Goal: Task Accomplishment & Management: Complete application form

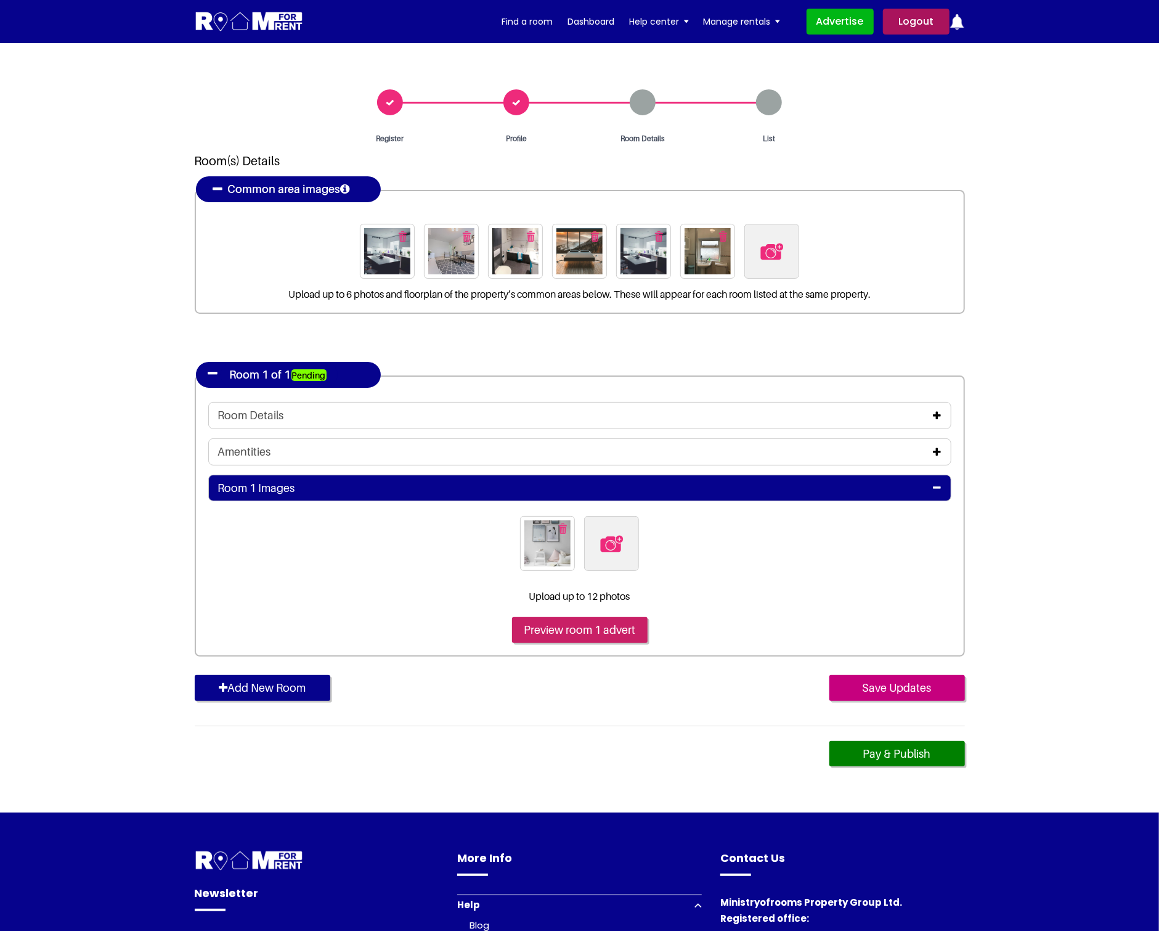
click at [597, 629] on input "Preview room 1 advert" at bounding box center [580, 630] width 136 height 26
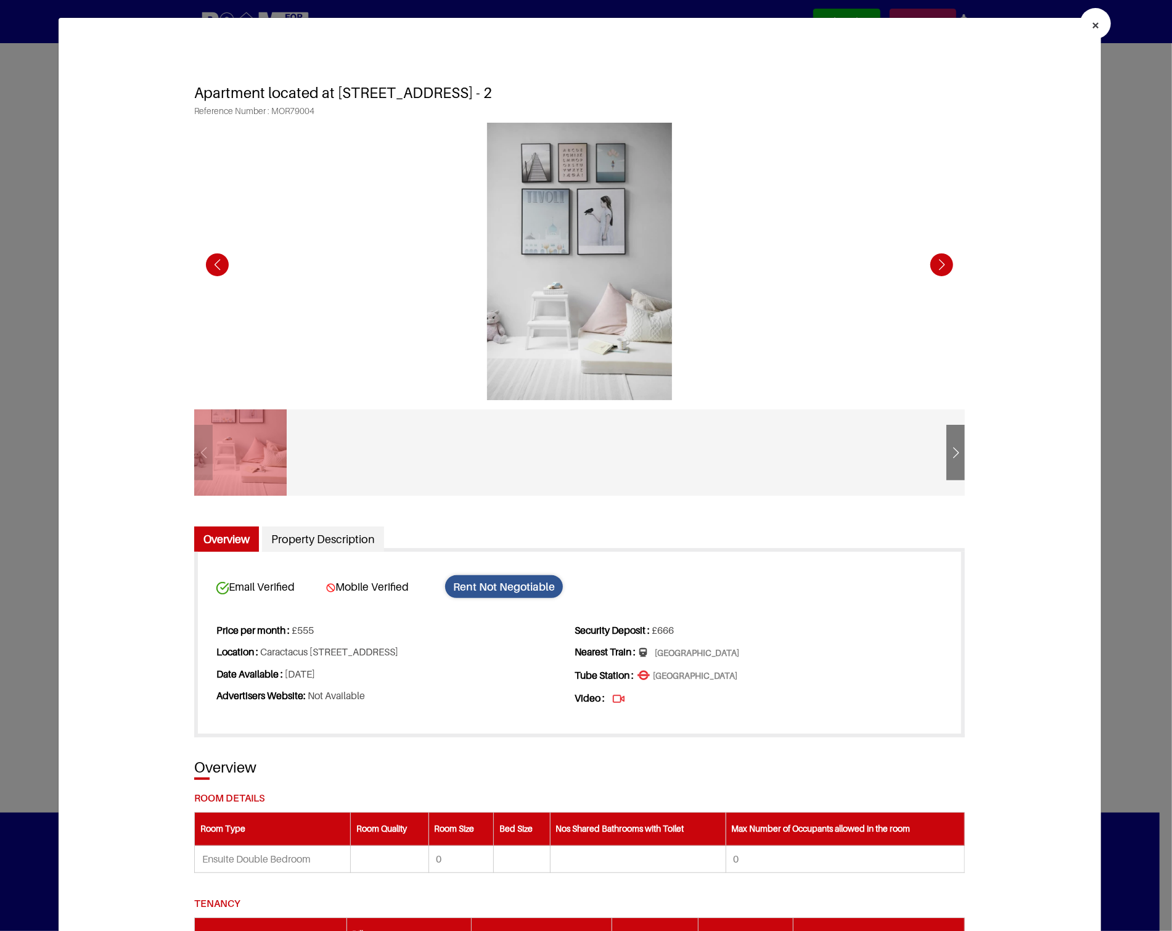
click at [941, 263] on div "Next slide" at bounding box center [942, 265] width 34 height 34
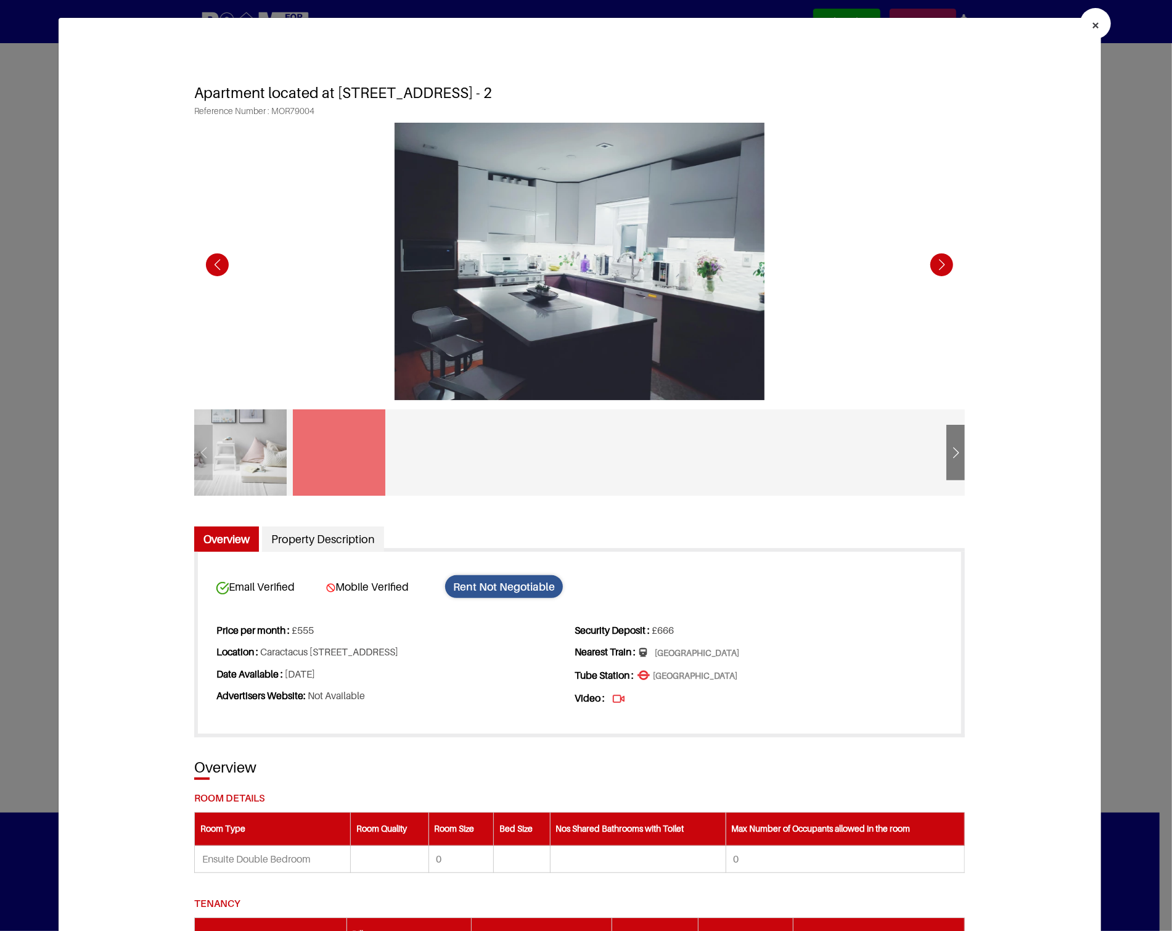
click at [941, 263] on div "Next slide" at bounding box center [942, 265] width 34 height 34
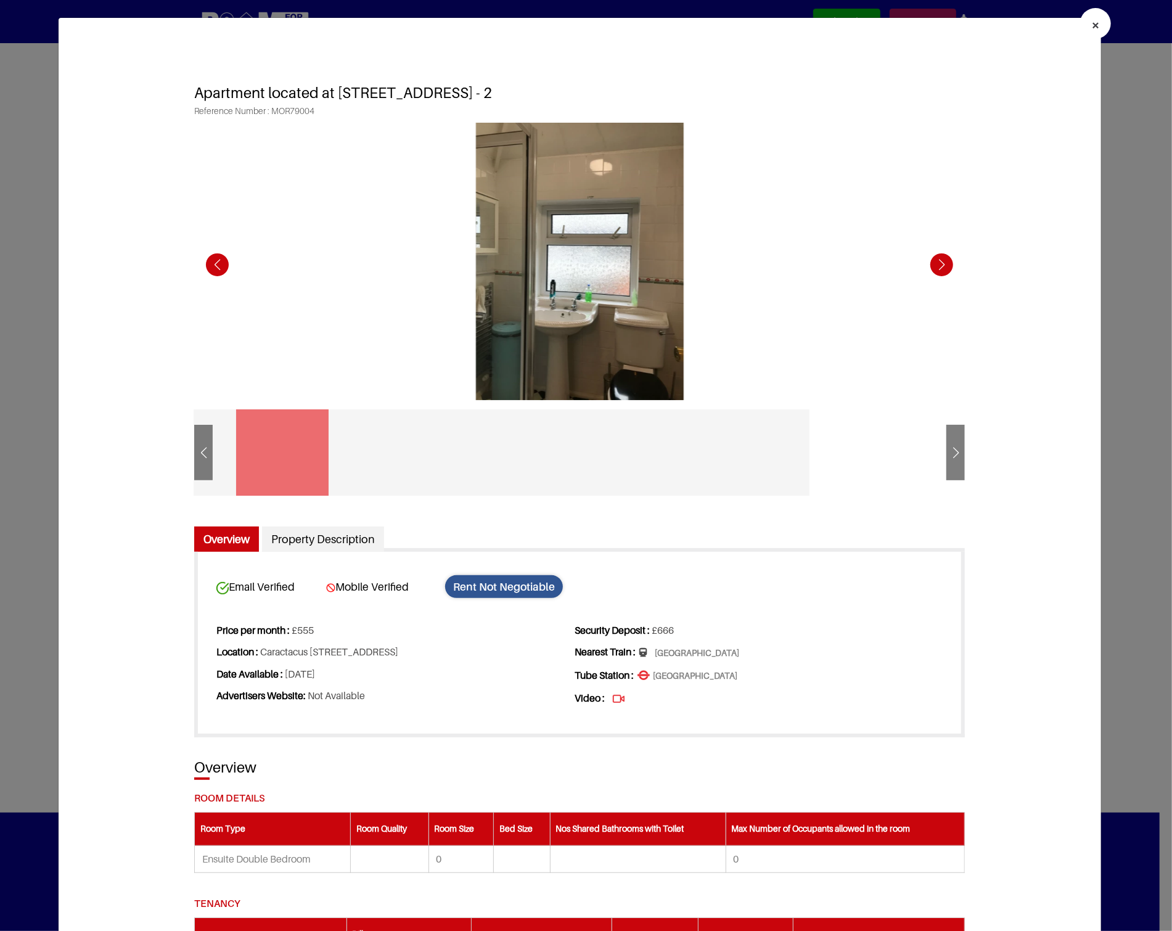
click at [941, 263] on div "Next slide" at bounding box center [942, 265] width 34 height 34
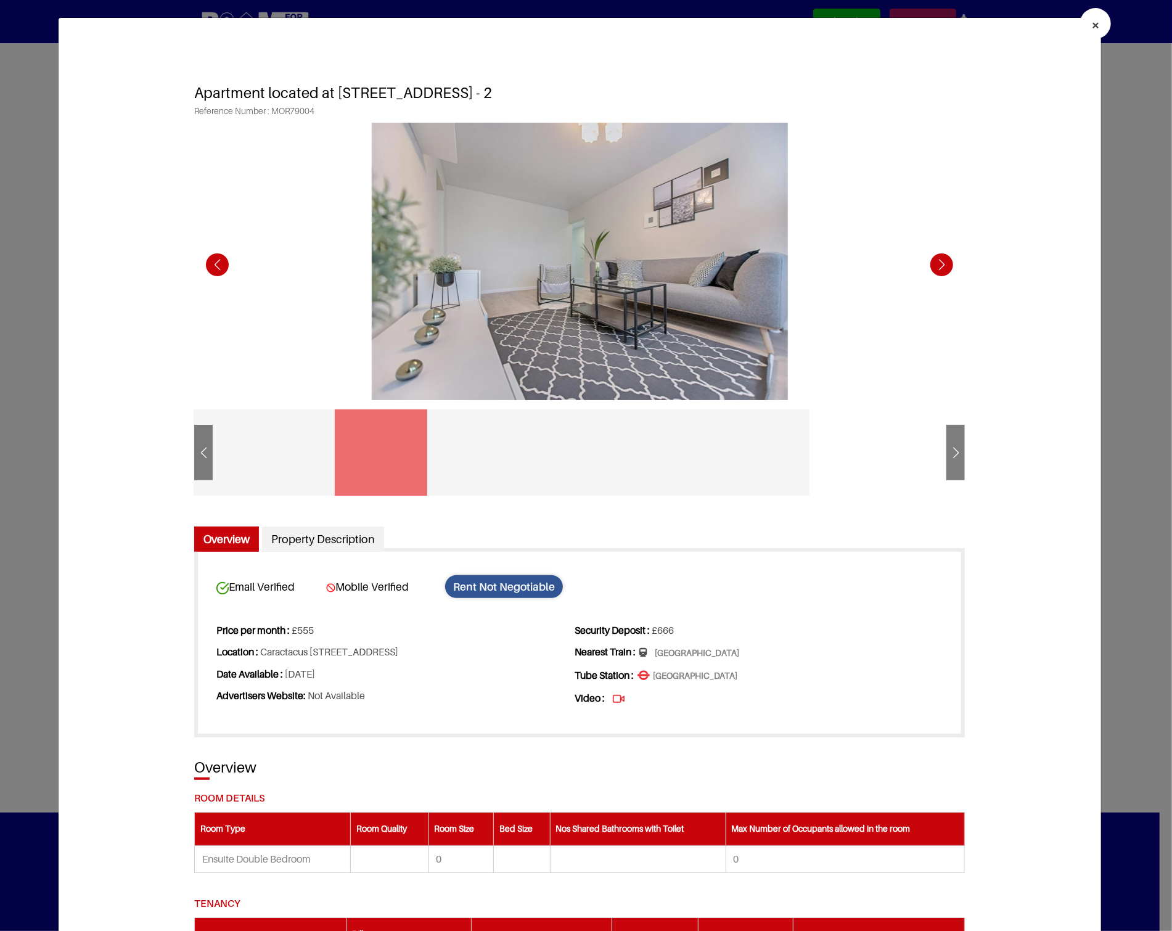
click at [941, 263] on div "Next slide" at bounding box center [942, 265] width 34 height 34
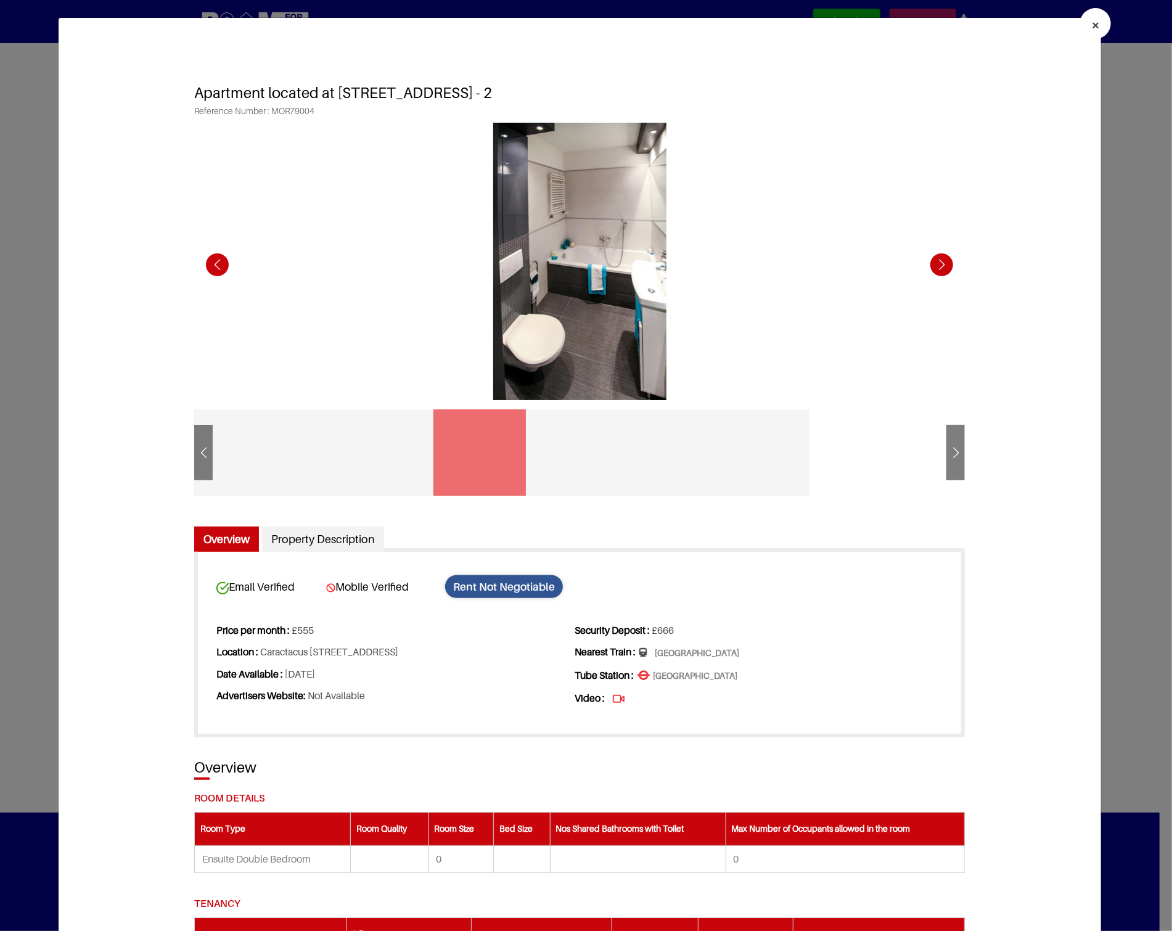
click at [941, 263] on div "Next slide" at bounding box center [942, 265] width 34 height 34
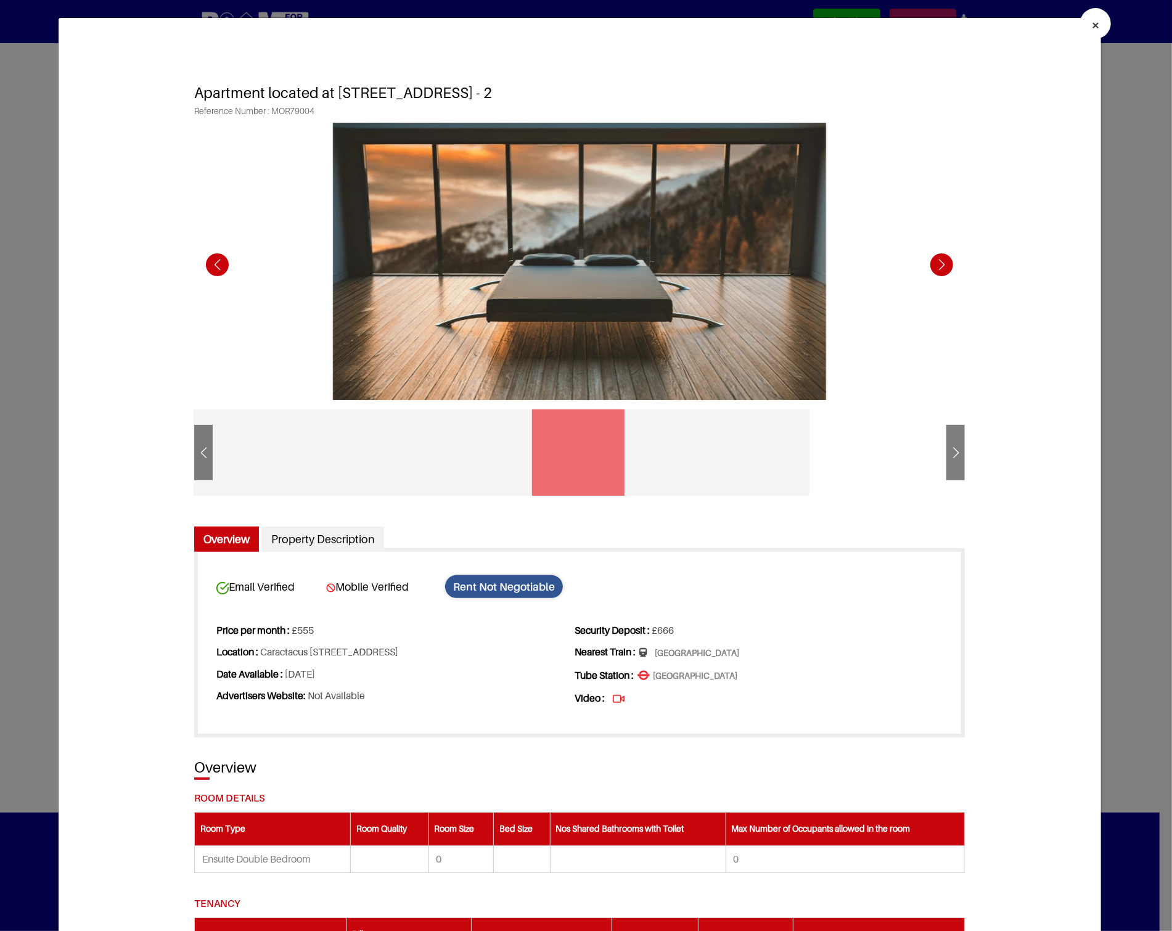
click at [941, 263] on div "Next slide" at bounding box center [942, 265] width 34 height 34
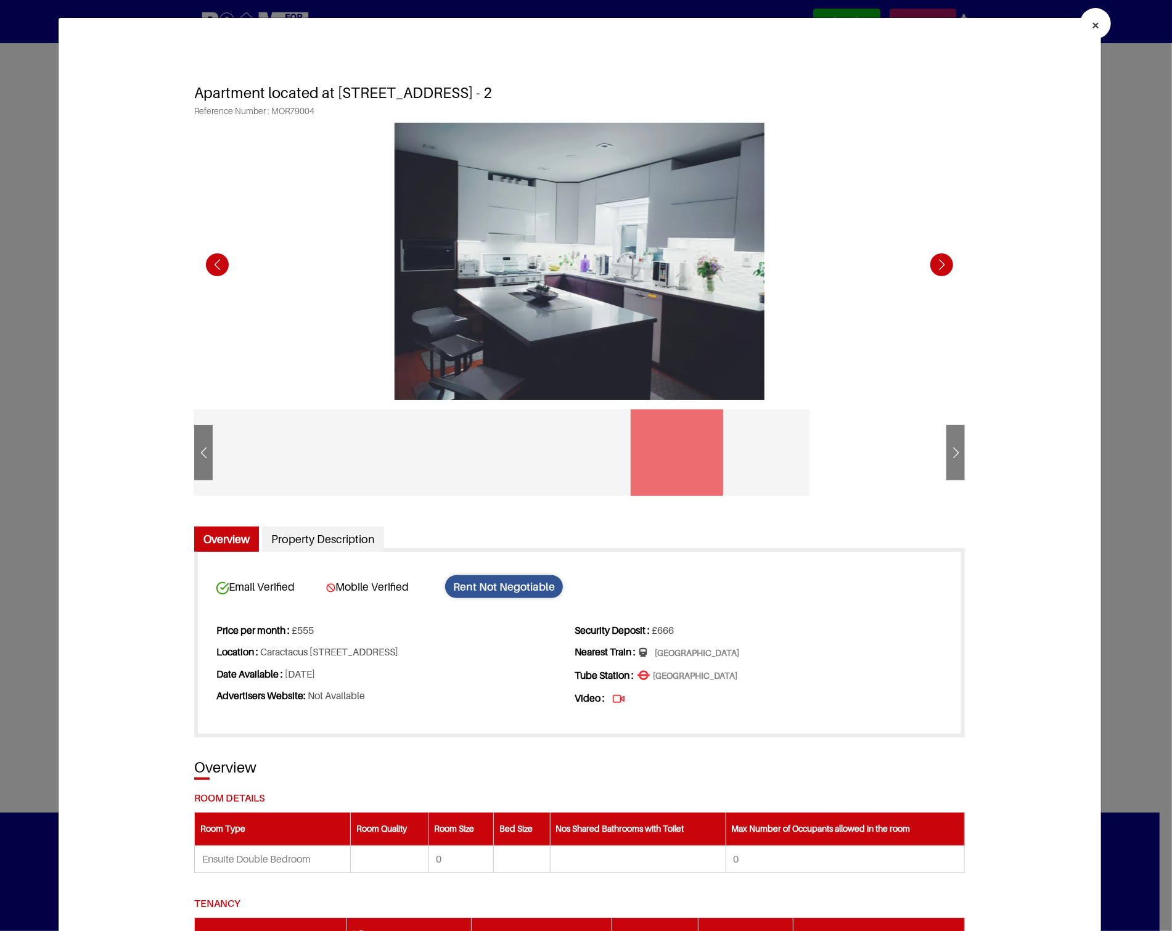
click at [941, 263] on div "Next slide" at bounding box center [942, 265] width 34 height 34
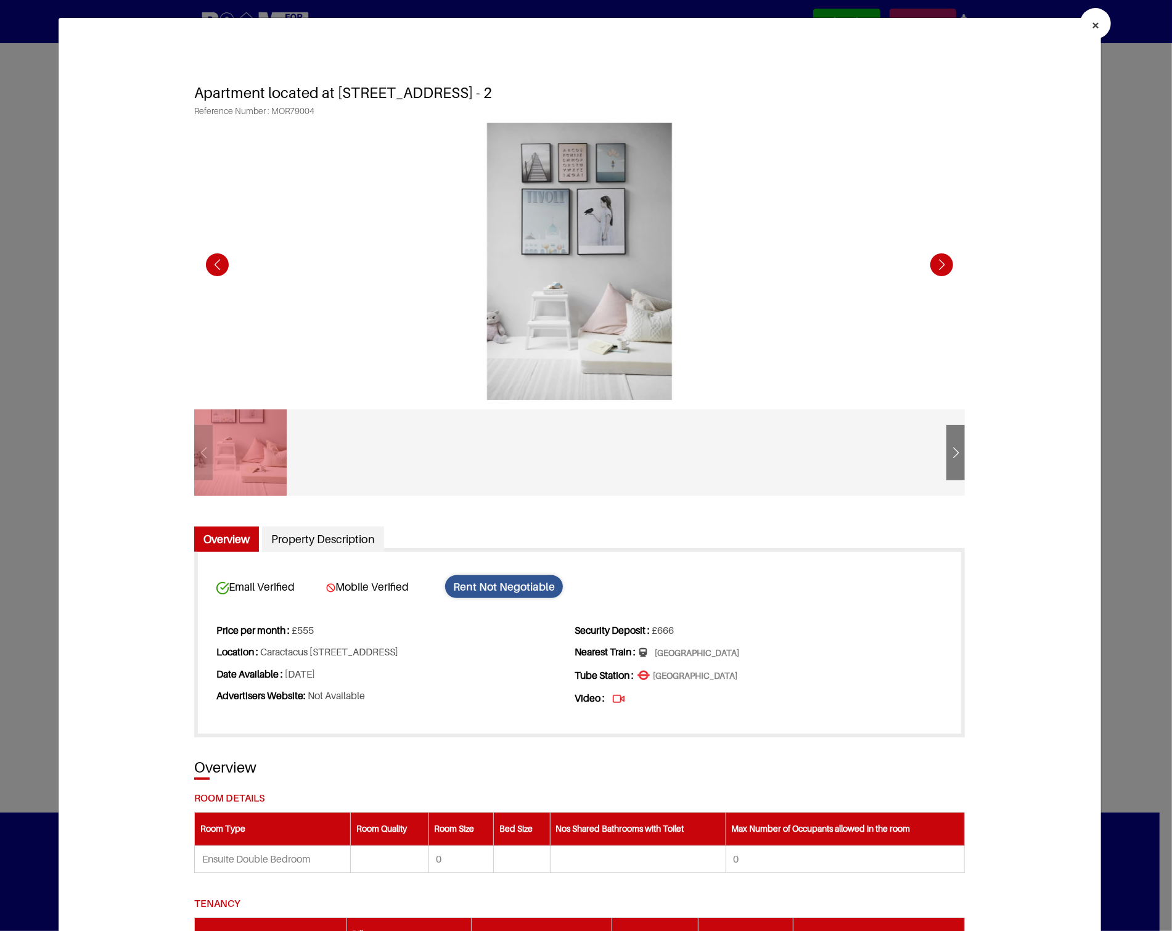
click at [941, 263] on div "Next slide" at bounding box center [942, 265] width 34 height 34
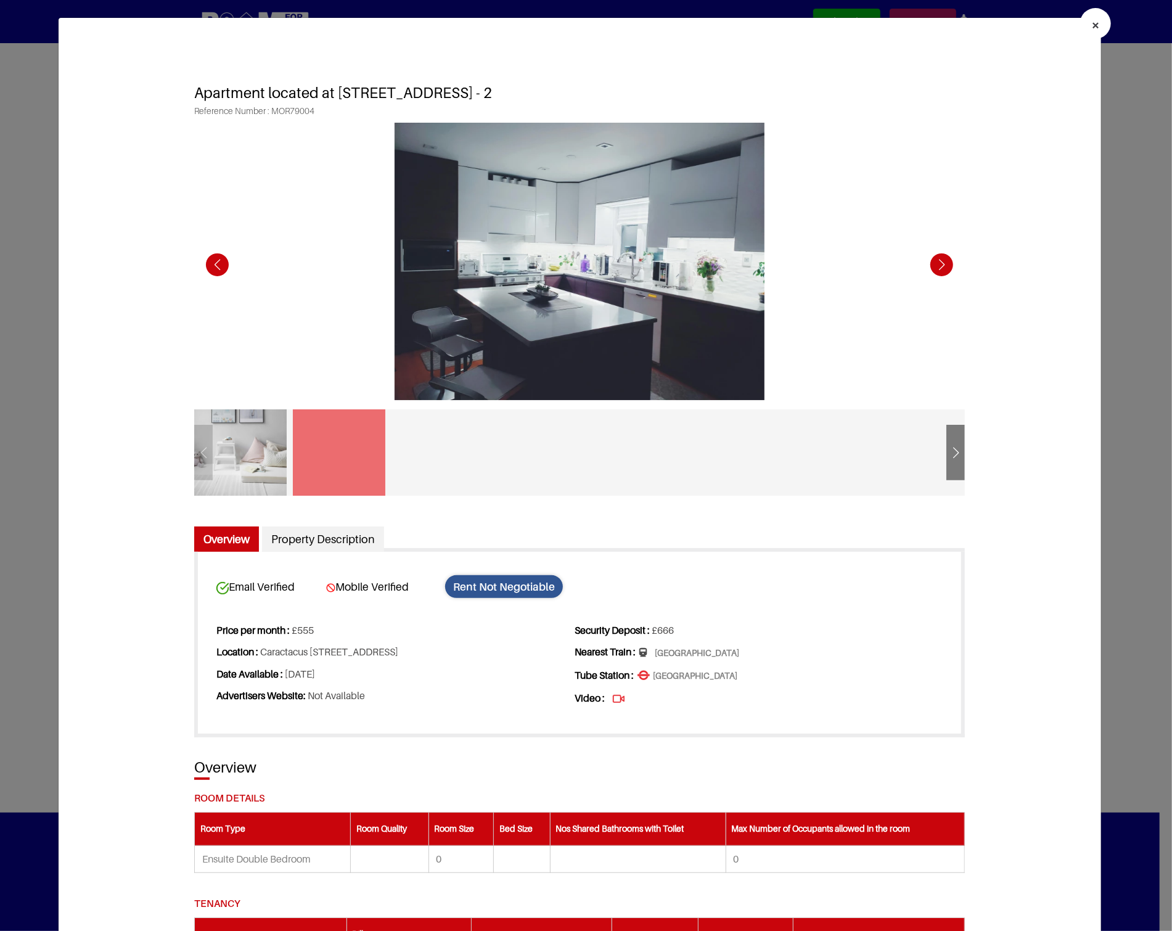
click at [203, 258] on div "Previous slide" at bounding box center [217, 265] width 34 height 34
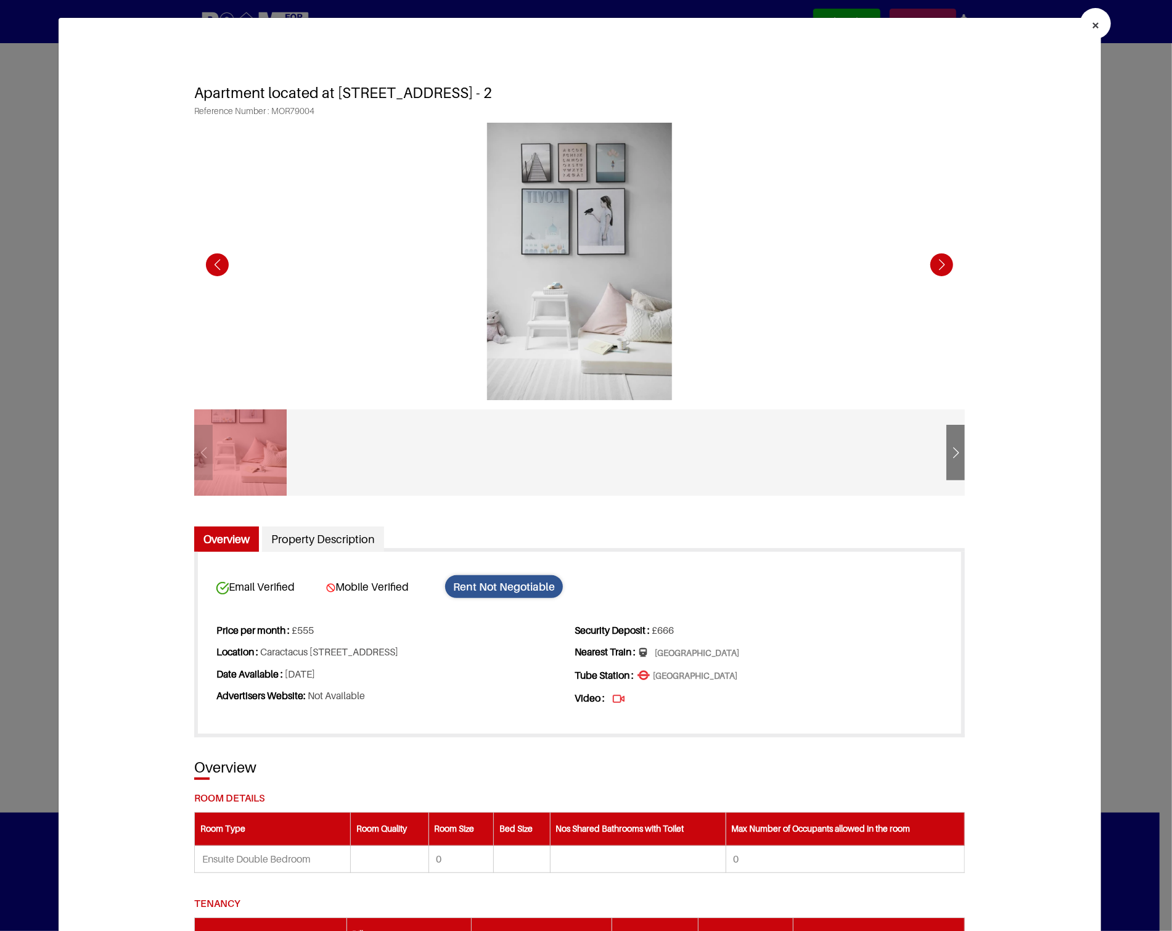
click at [203, 258] on div "Previous slide" at bounding box center [217, 265] width 34 height 34
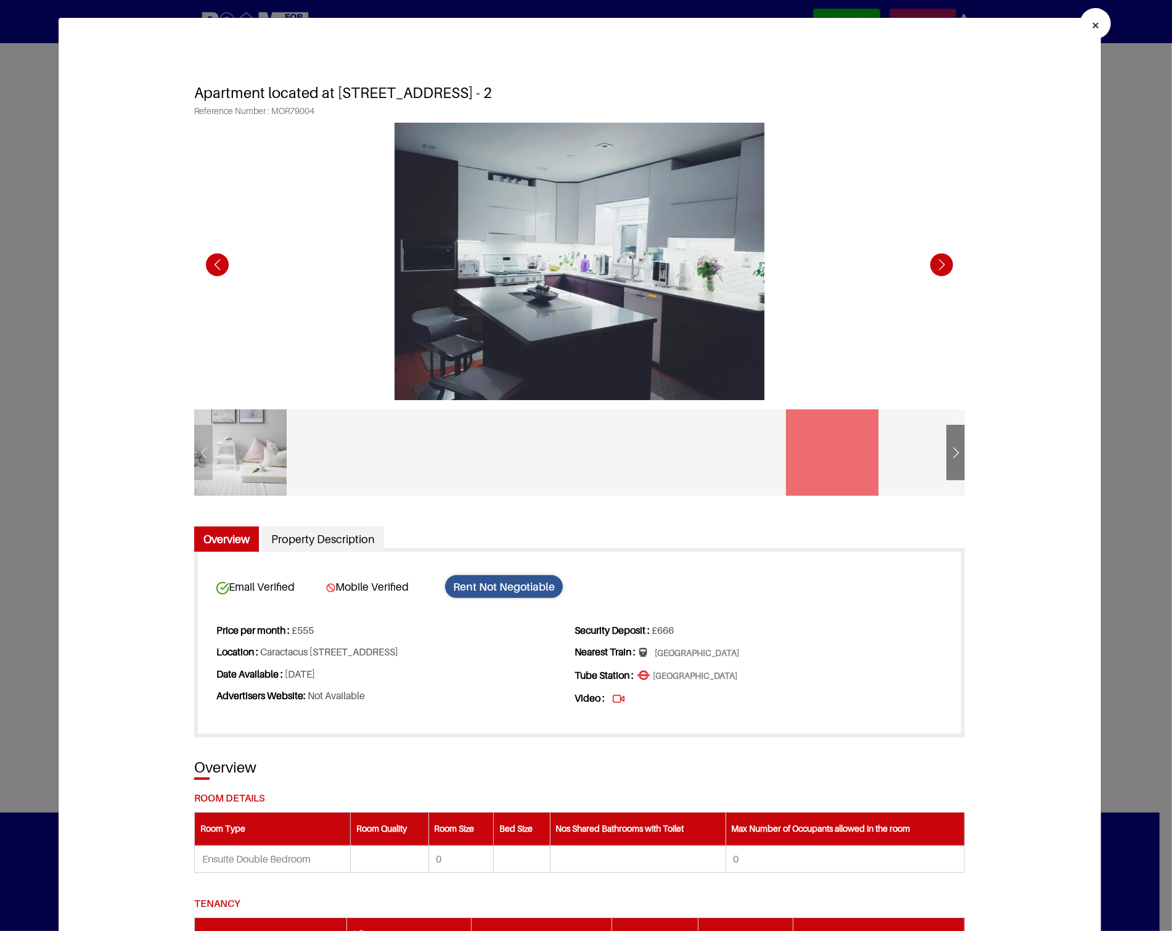
click at [203, 258] on div "Previous slide" at bounding box center [217, 265] width 34 height 34
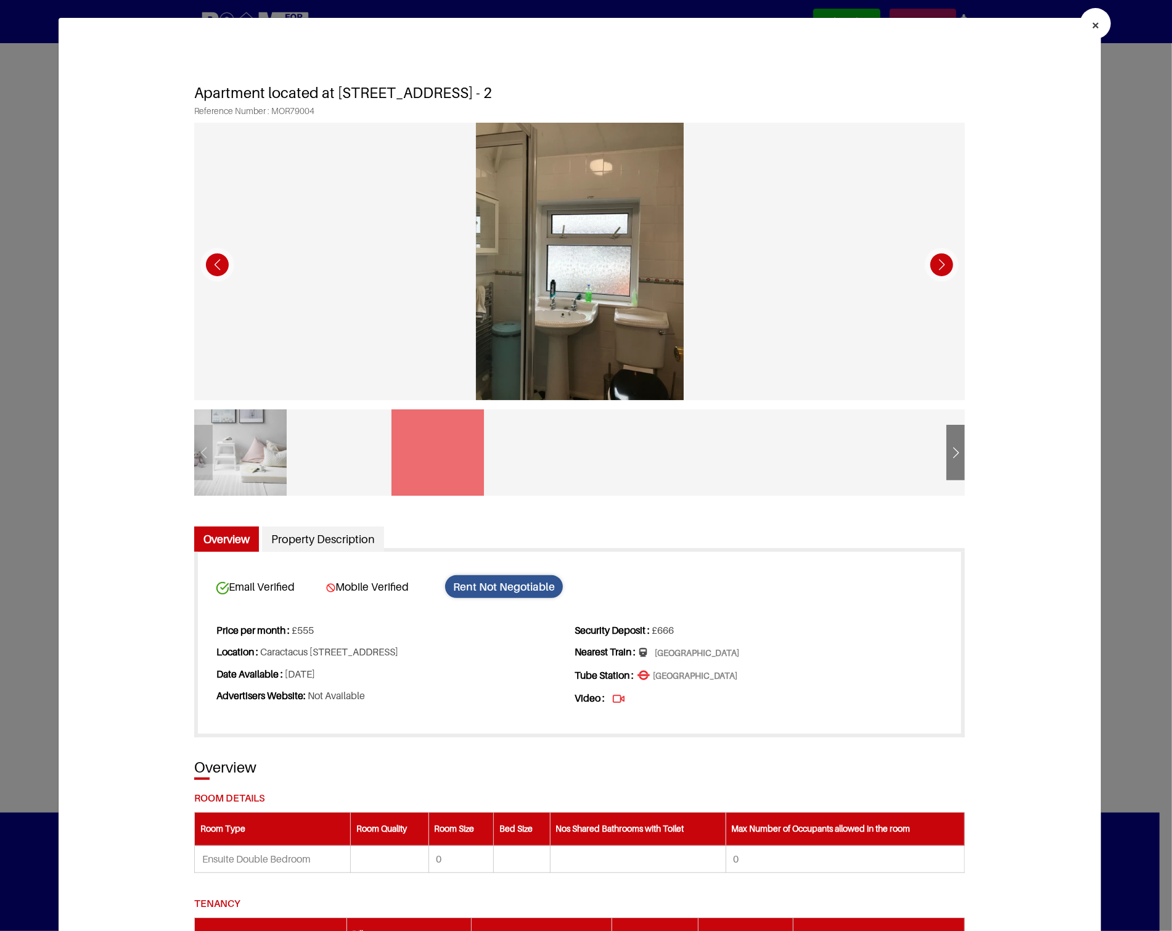
click at [203, 258] on div "Previous slide" at bounding box center [217, 265] width 34 height 34
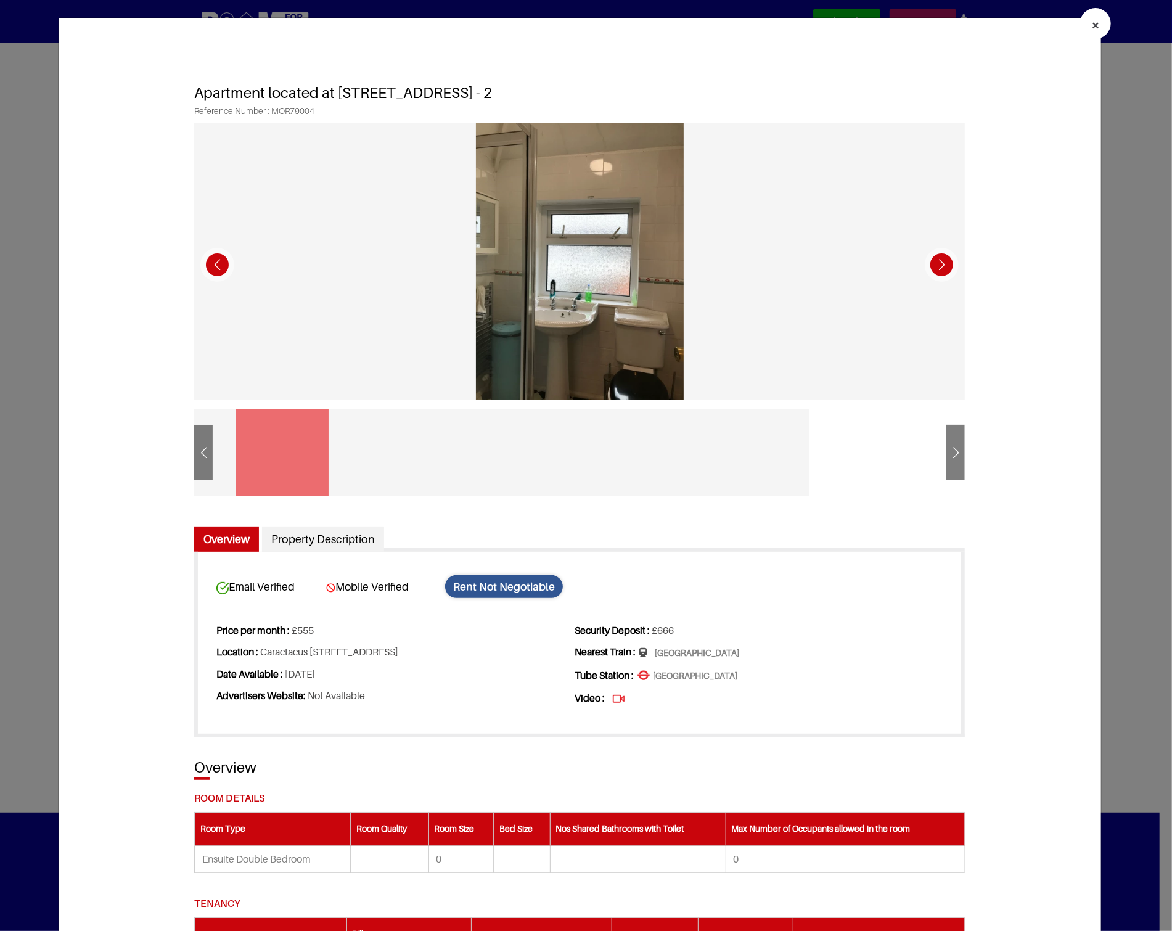
click at [203, 258] on div "Previous slide" at bounding box center [217, 265] width 34 height 34
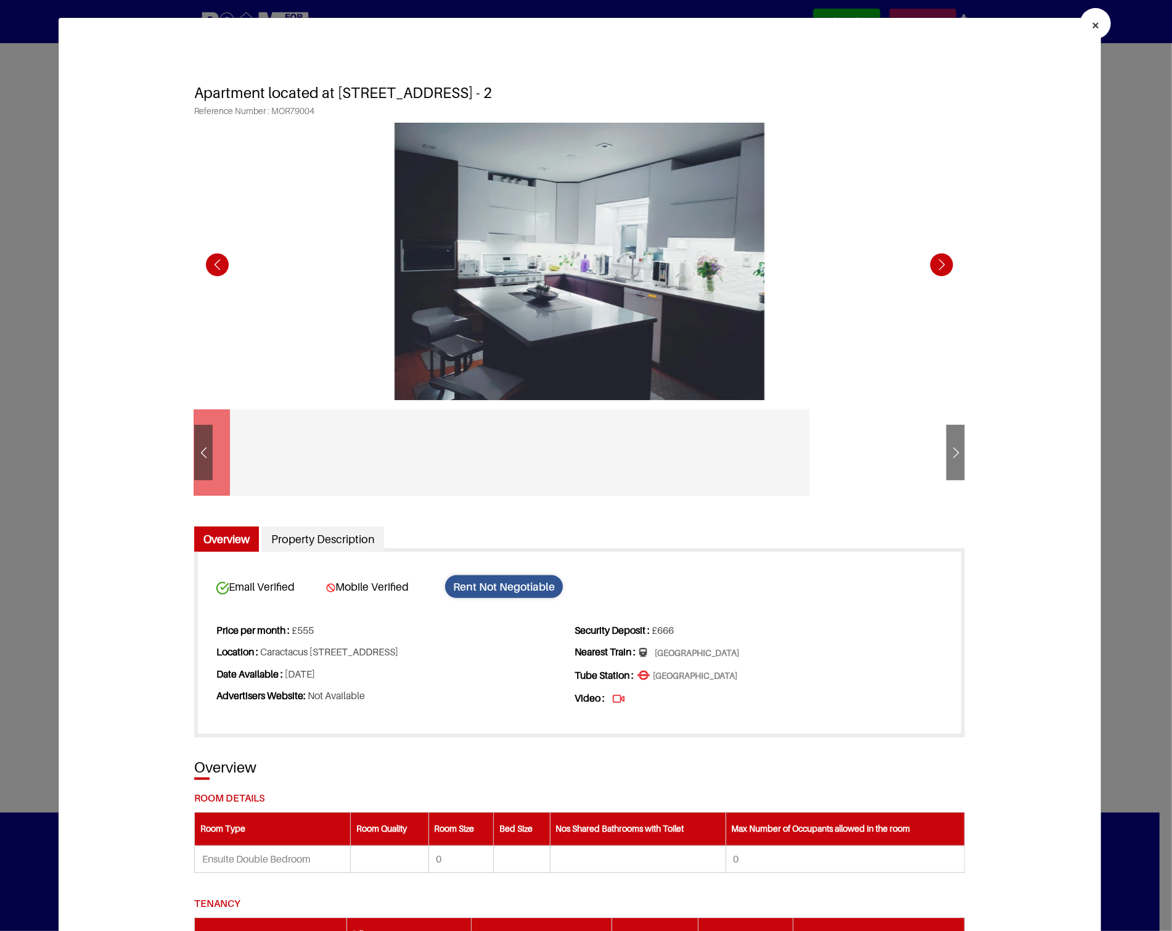
click at [203, 258] on div "Previous slide" at bounding box center [217, 265] width 34 height 34
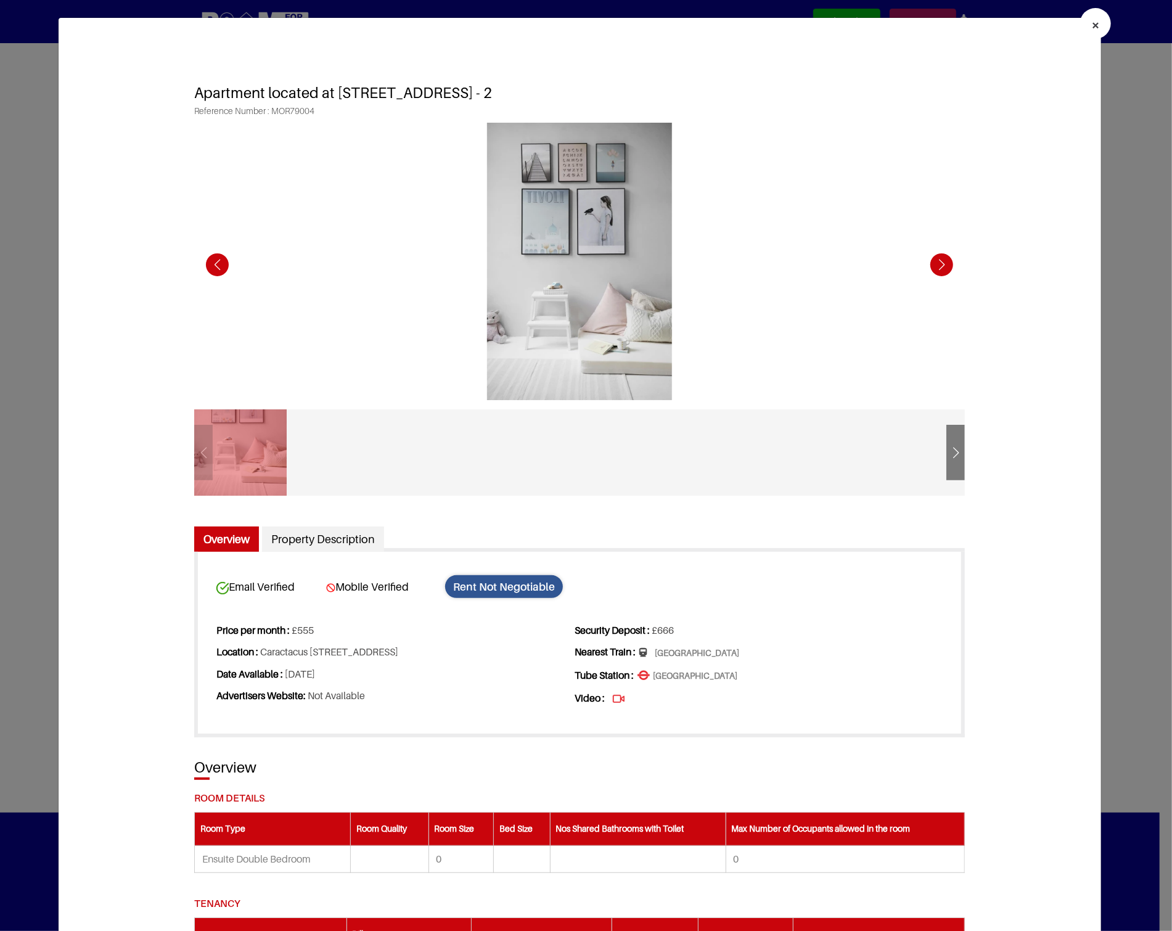
click at [203, 258] on div "Previous slide" at bounding box center [217, 265] width 34 height 34
click at [1080, 23] on button "×" at bounding box center [1095, 23] width 31 height 31
